Goal: Task Accomplishment & Management: Manage account settings

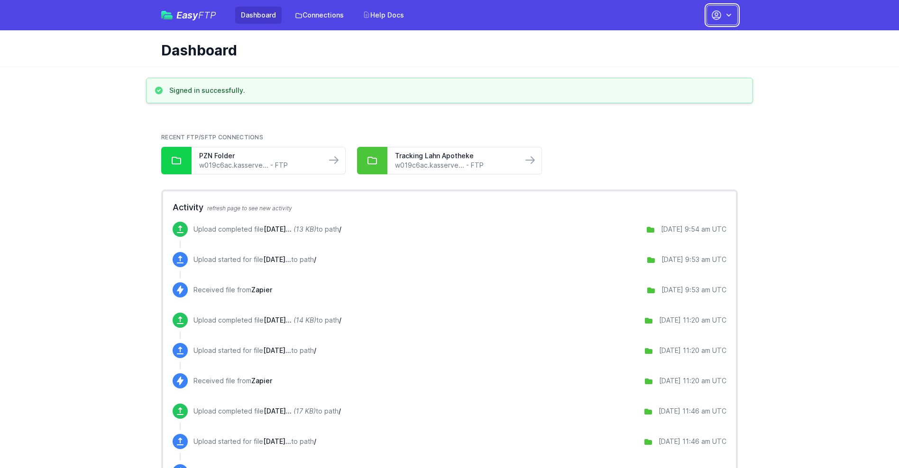
click at [722, 15] on button "button" at bounding box center [721, 15] width 31 height 20
click at [692, 39] on link "Account Settings" at bounding box center [691, 39] width 91 height 17
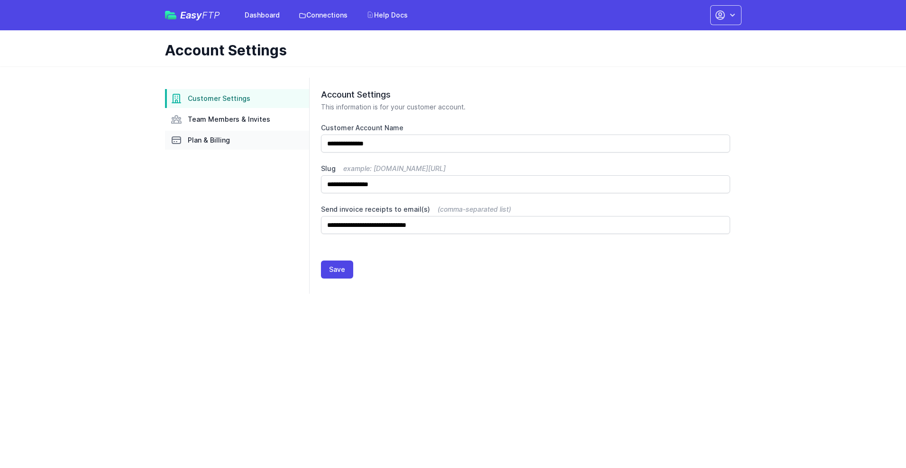
click at [237, 140] on link "Plan & Billing" at bounding box center [237, 140] width 144 height 19
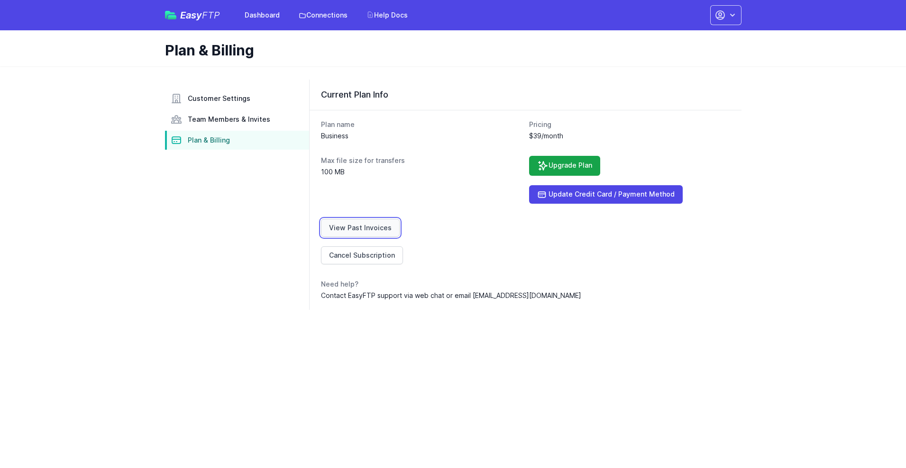
click at [358, 228] on link "View Past Invoices" at bounding box center [360, 228] width 79 height 18
